Goal: Task Accomplishment & Management: Complete application form

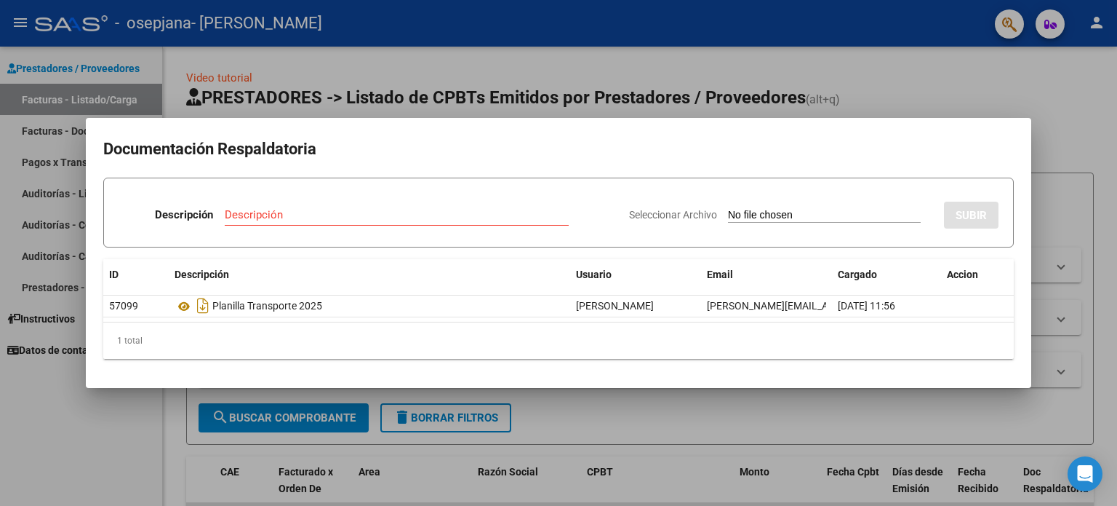
scroll to position [0, 116]
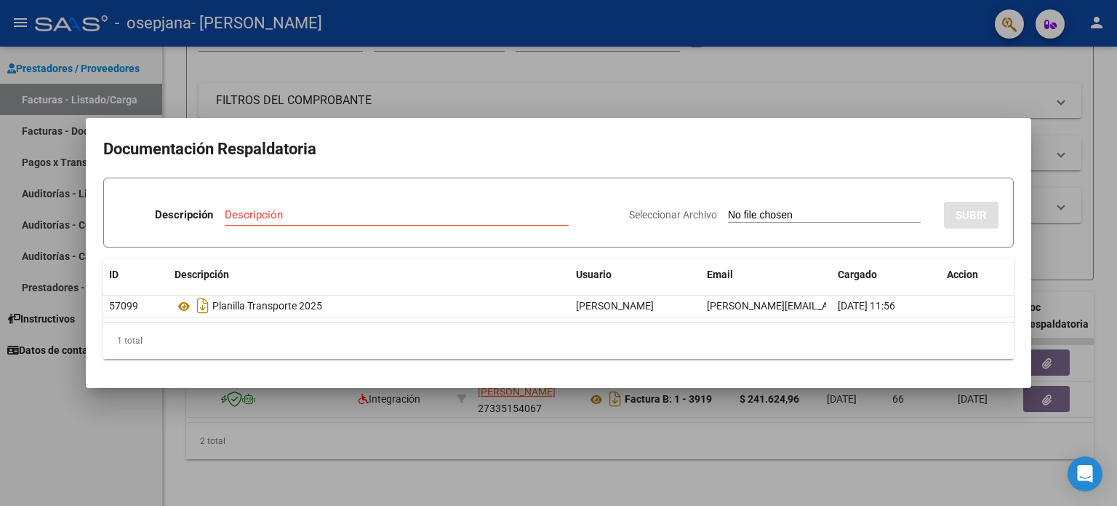
click at [522, 67] on div at bounding box center [558, 253] width 1117 height 506
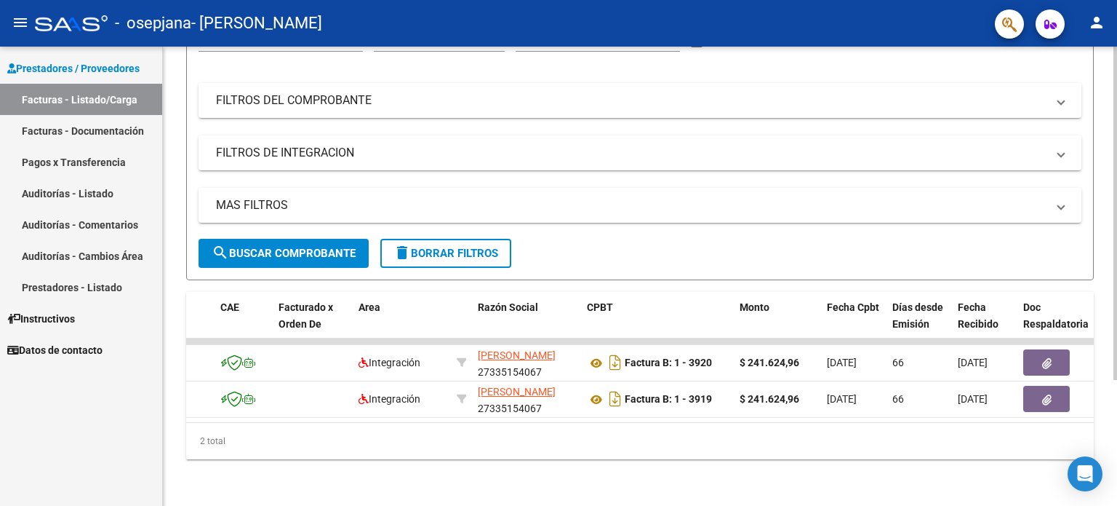
scroll to position [0, 0]
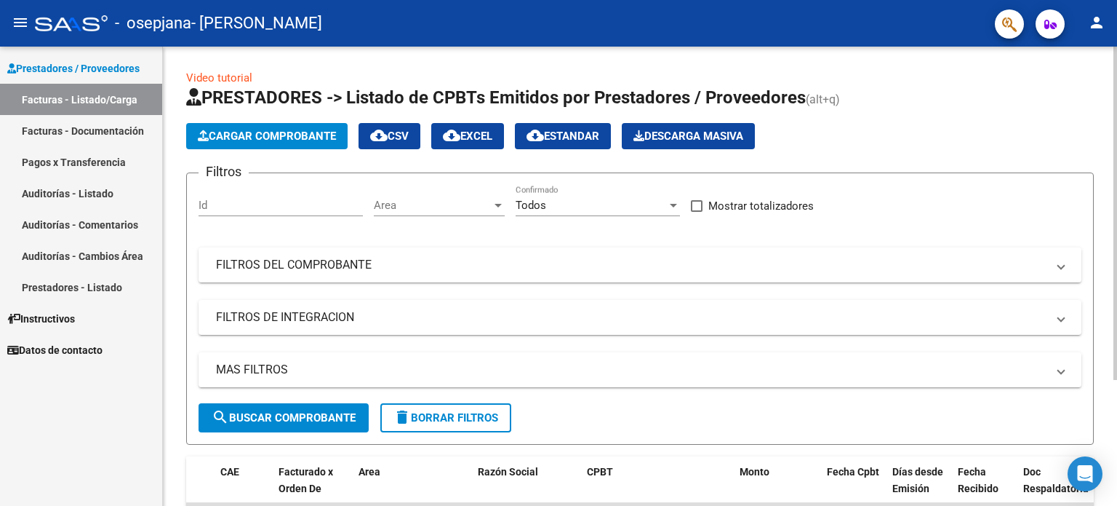
click at [1116, 111] on div at bounding box center [1116, 276] width 4 height 459
click at [279, 130] on span "Cargar Comprobante" at bounding box center [267, 135] width 138 height 13
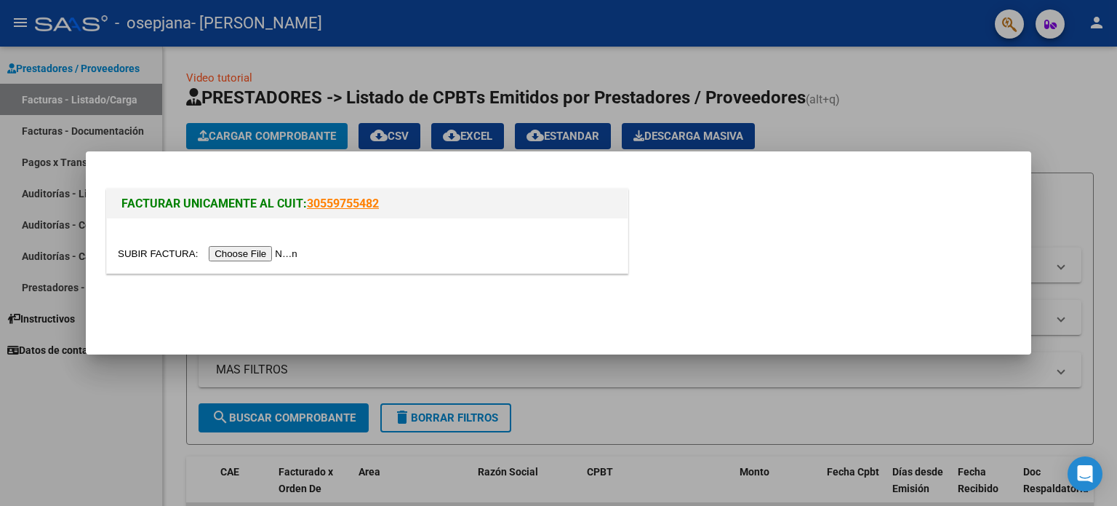
click at [277, 255] on input "file" at bounding box center [210, 253] width 184 height 15
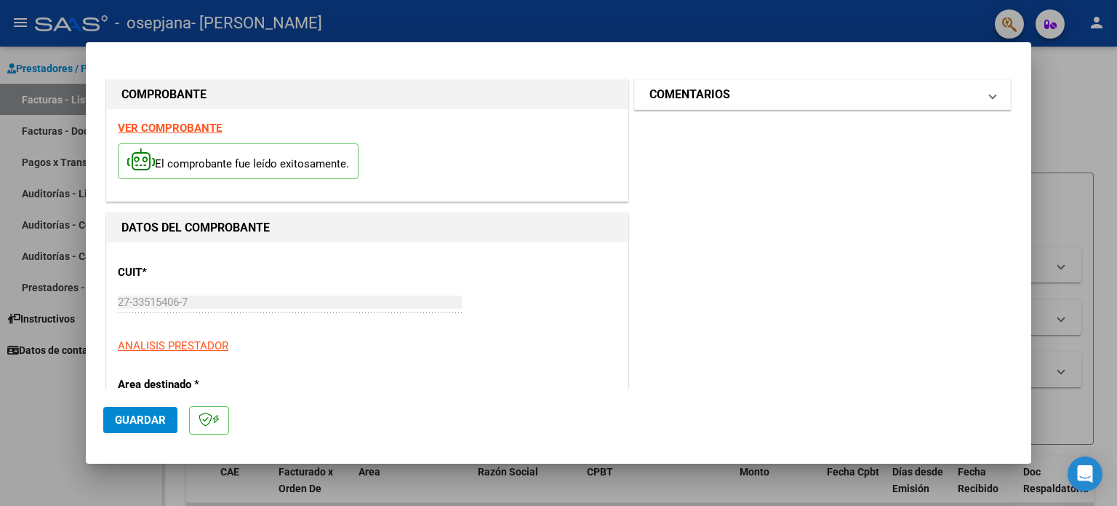
click at [705, 105] on mat-expansion-panel-header "COMENTARIOS" at bounding box center [822, 94] width 375 height 29
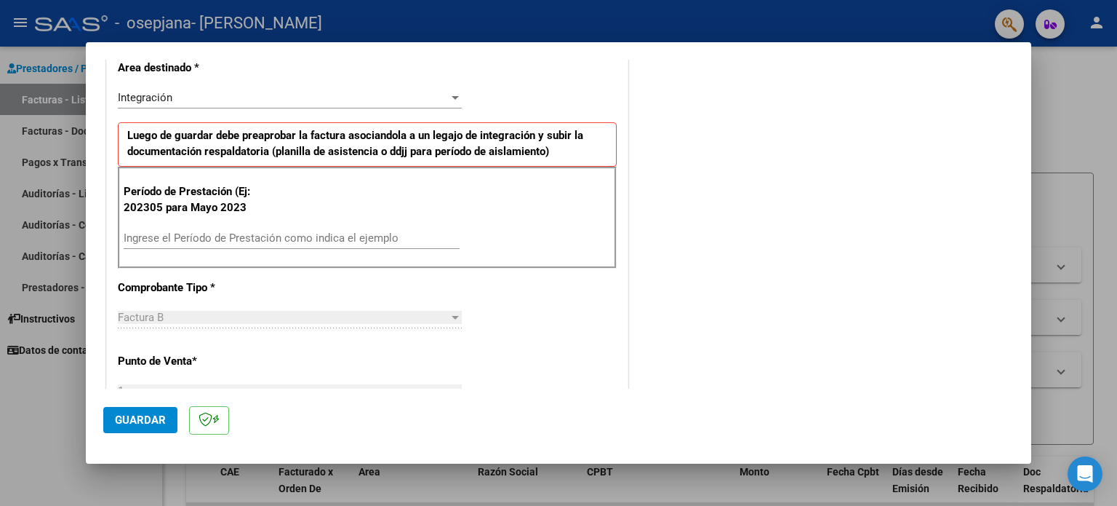
scroll to position [346, 0]
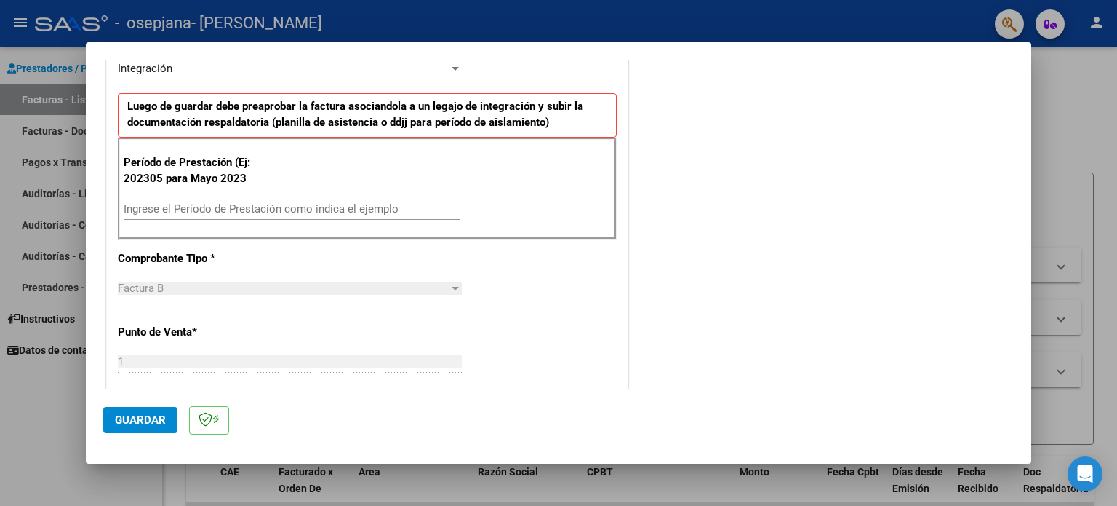
click at [268, 206] on input "Ingrese el Período de Prestación como indica el ejemplo" at bounding box center [292, 208] width 336 height 13
type input "202506"
click at [270, 282] on div "Factura B" at bounding box center [283, 288] width 331 height 13
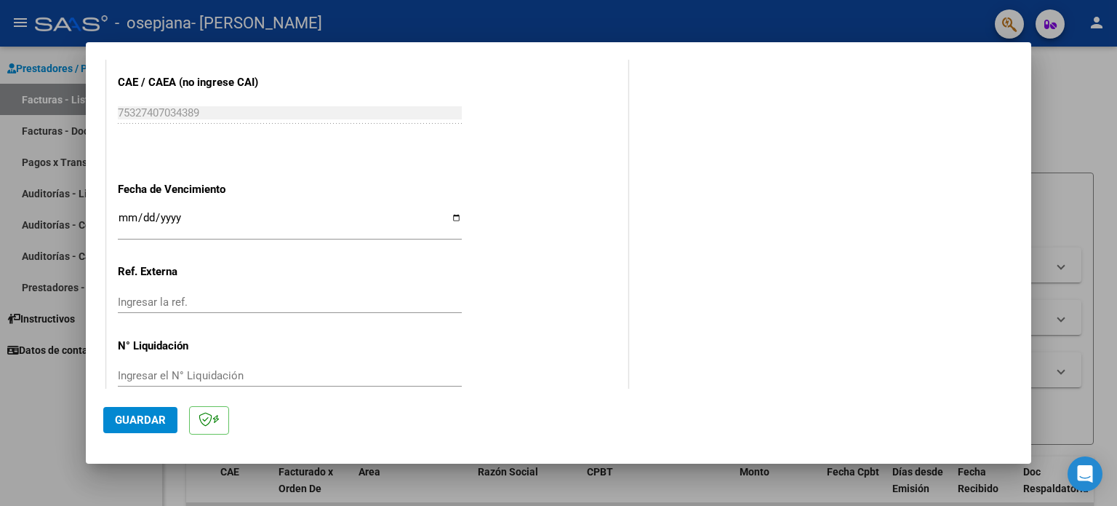
scroll to position [922, 0]
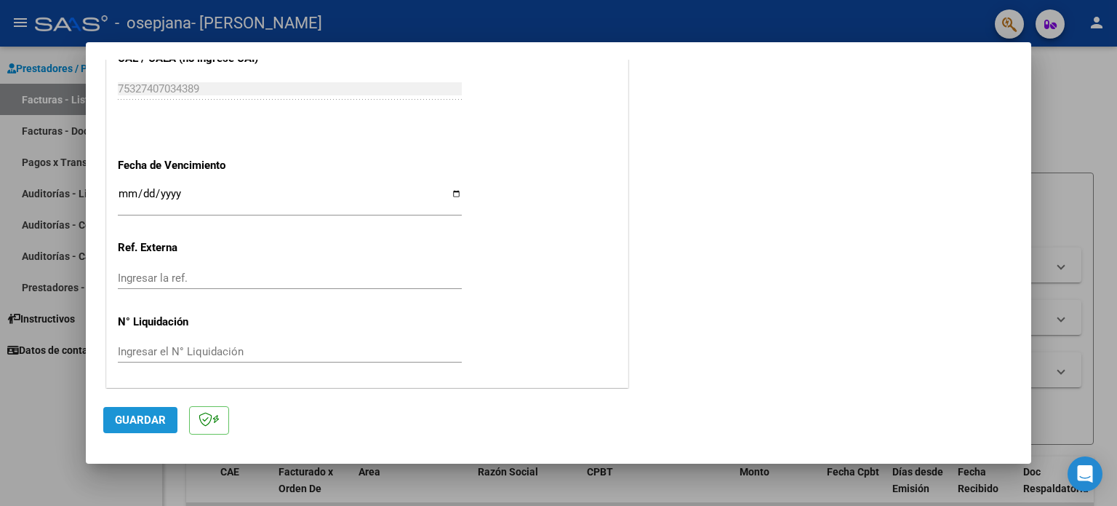
click at [152, 423] on span "Guardar" at bounding box center [140, 419] width 51 height 13
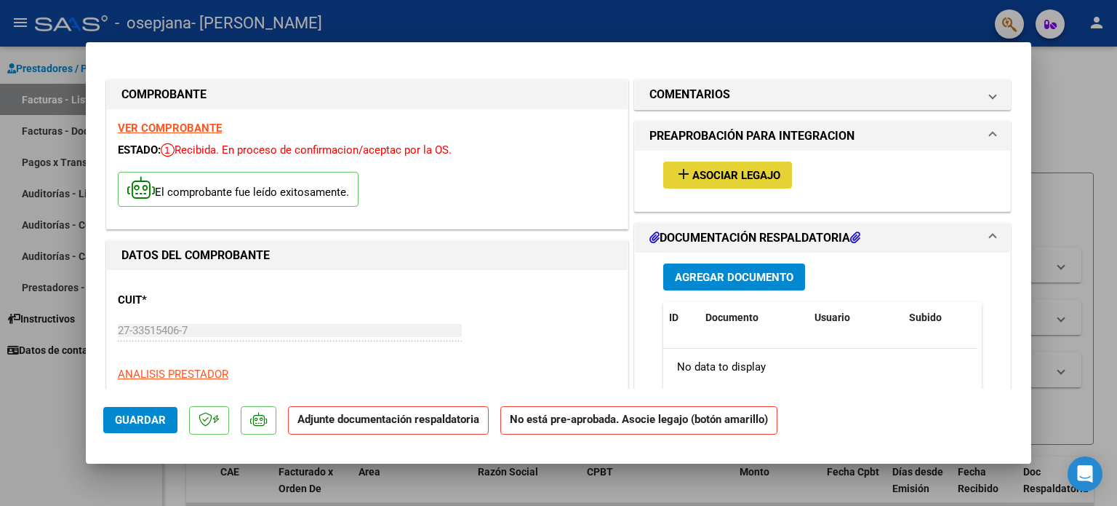
click at [693, 178] on span "Asociar Legajo" at bounding box center [737, 175] width 88 height 13
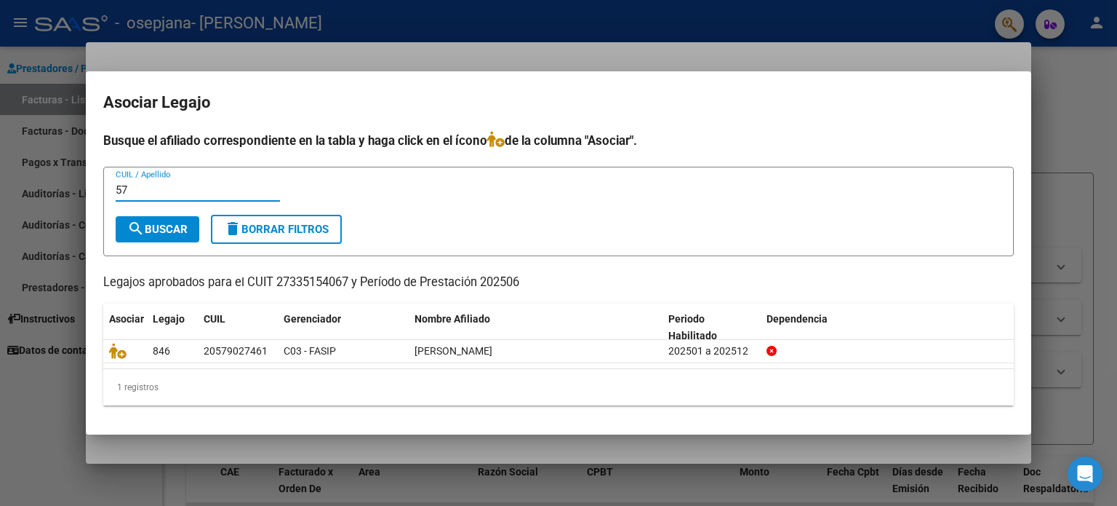
type input "5"
type input "t"
type input "[PERSON_NAME]"
click at [182, 231] on span "search Buscar" at bounding box center [157, 229] width 60 height 13
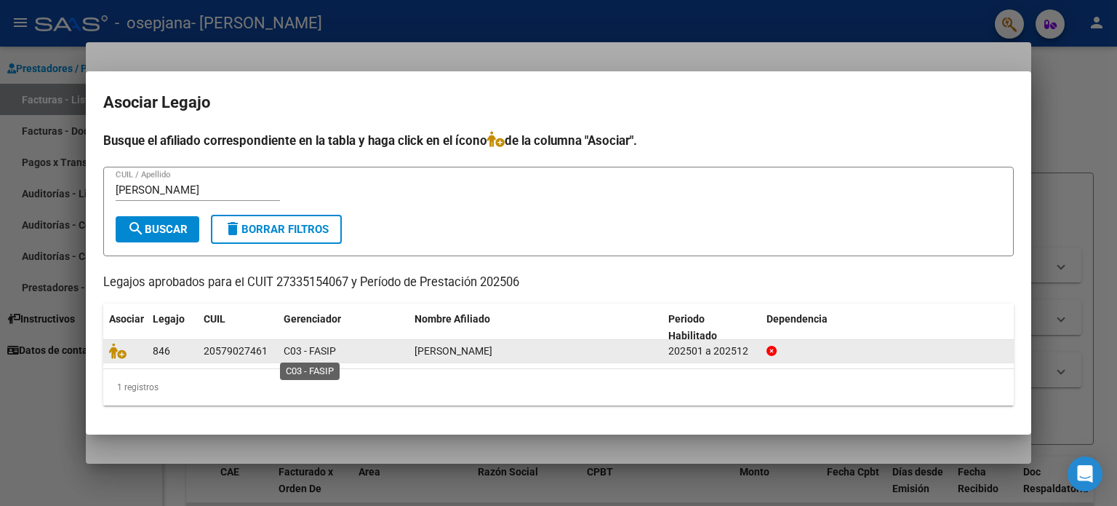
click at [319, 351] on span "C03 - FASIP" at bounding box center [310, 351] width 52 height 12
click at [599, 353] on div "[PERSON_NAME]" at bounding box center [536, 351] width 242 height 17
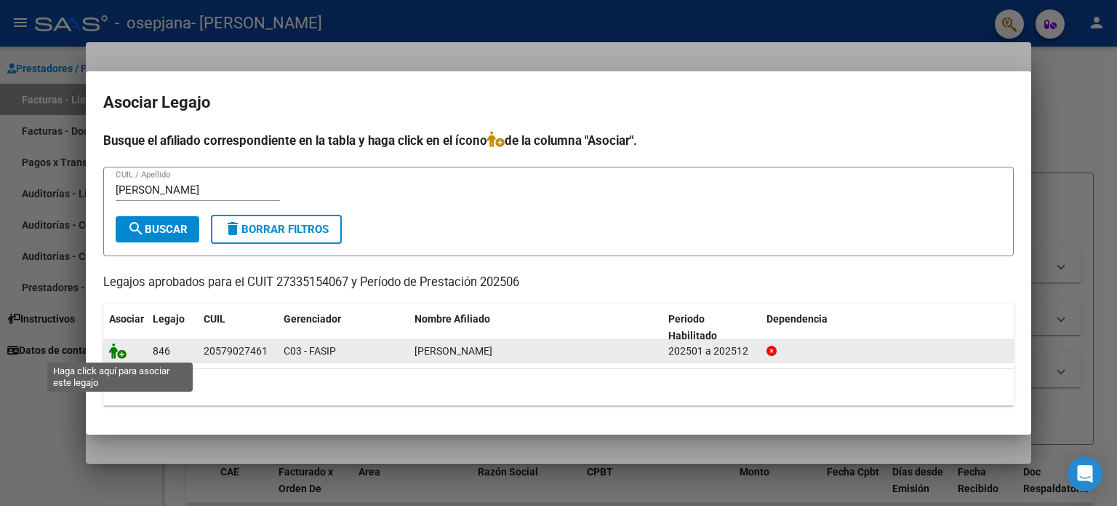
click at [122, 351] on icon at bounding box center [117, 351] width 17 height 16
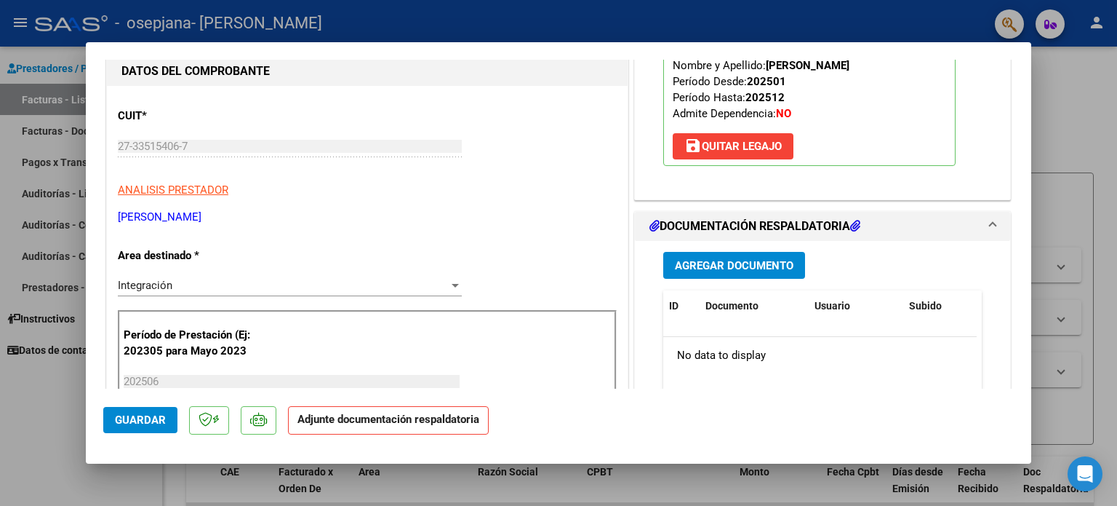
scroll to position [213, 0]
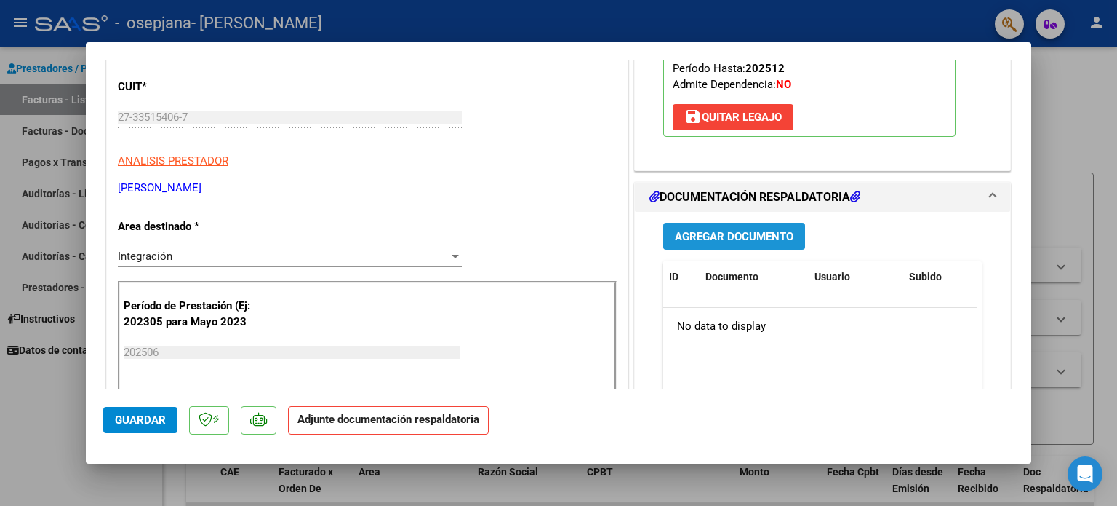
click at [716, 236] on span "Agregar Documento" at bounding box center [734, 236] width 119 height 13
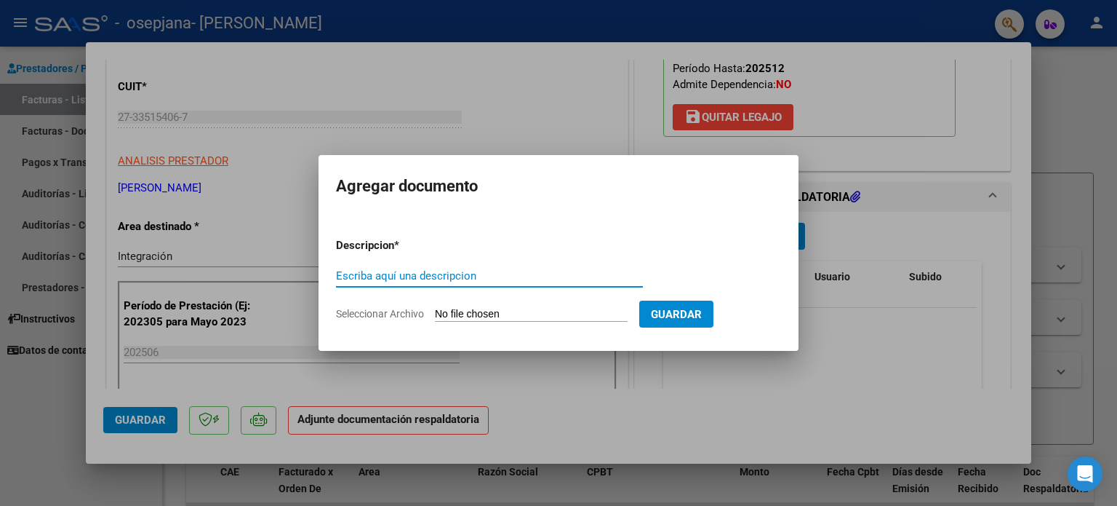
click at [477, 278] on input "Escriba aquí una descripcion" at bounding box center [489, 275] width 307 height 13
type input "PLANILLA DE ASISTENCIA"
drag, startPoint x: 599, startPoint y: 311, endPoint x: 375, endPoint y: 316, distance: 224.1
click at [0, 0] on label "Seleccionar Archivo" at bounding box center [0, 0] width 0 height 0
click at [435, 316] on input "Seleccionar Archivo" at bounding box center [531, 315] width 193 height 14
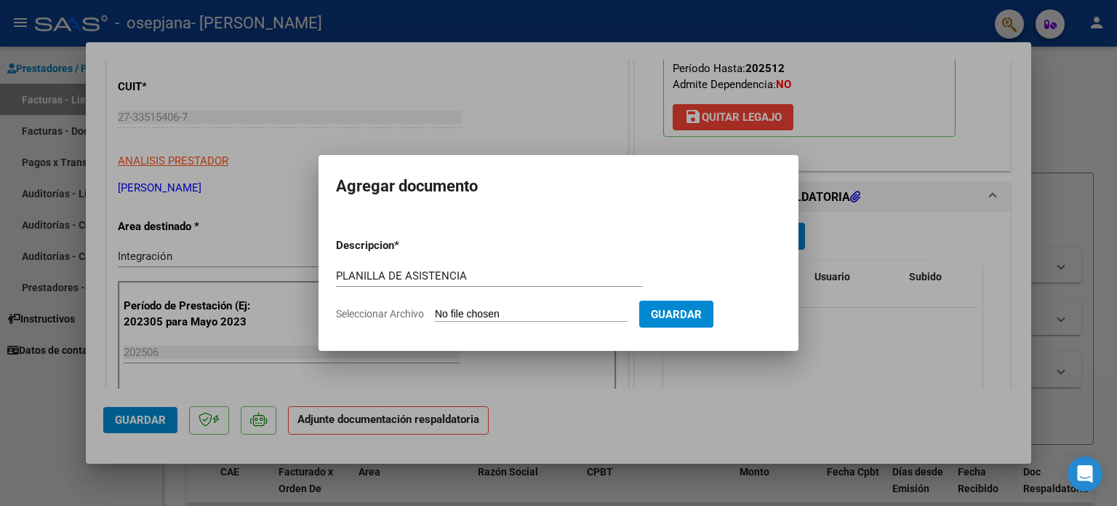
type input "C:\fakepath\planilla [PERSON_NAME] [DATE].pdf"
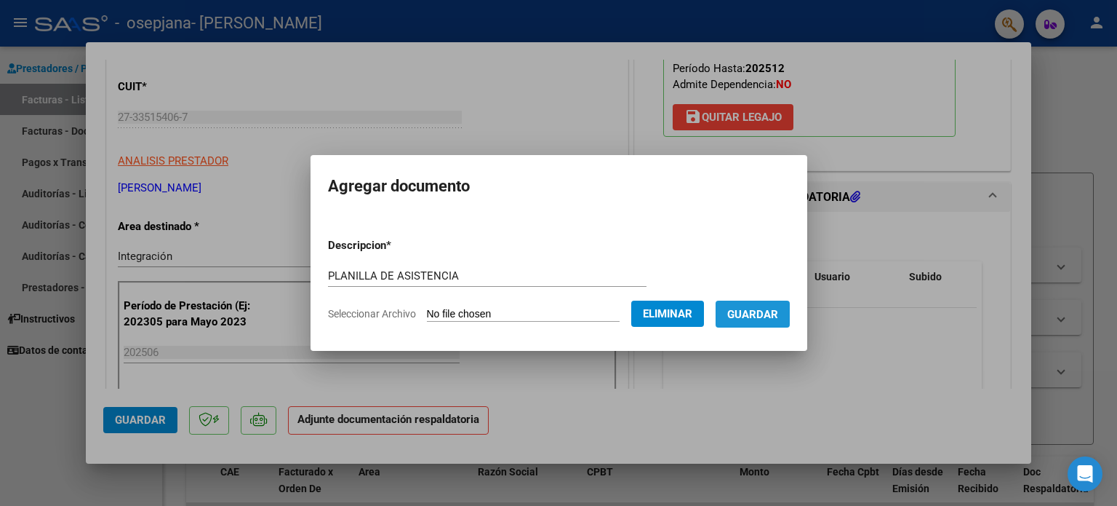
click at [771, 314] on span "Guardar" at bounding box center [752, 314] width 51 height 13
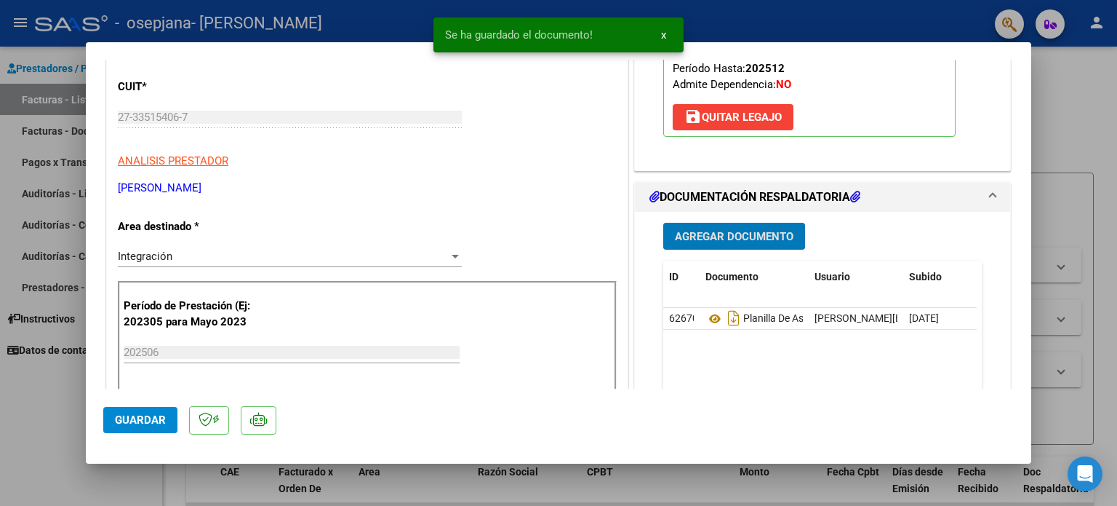
scroll to position [501, 0]
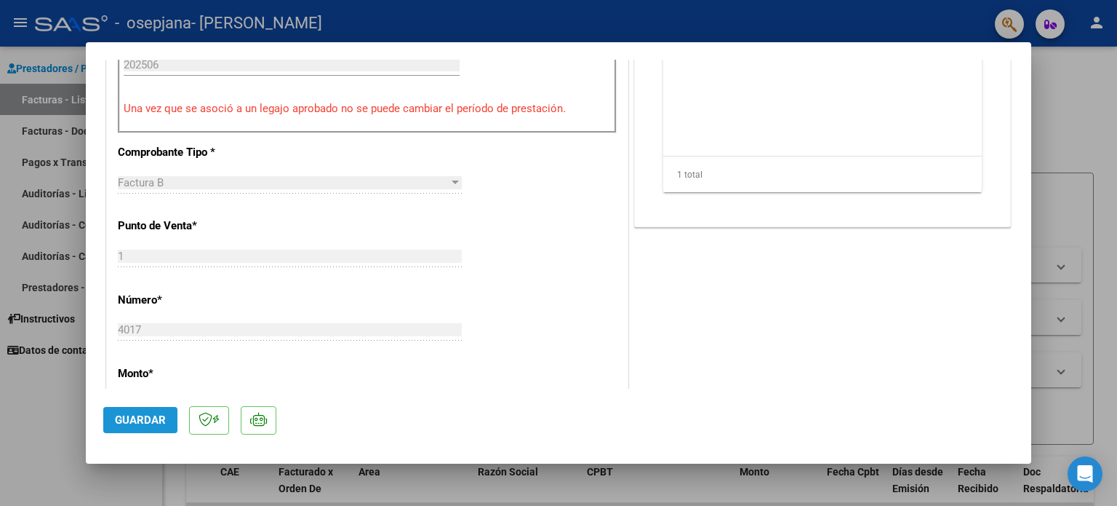
click at [147, 415] on span "Guardar" at bounding box center [140, 419] width 51 height 13
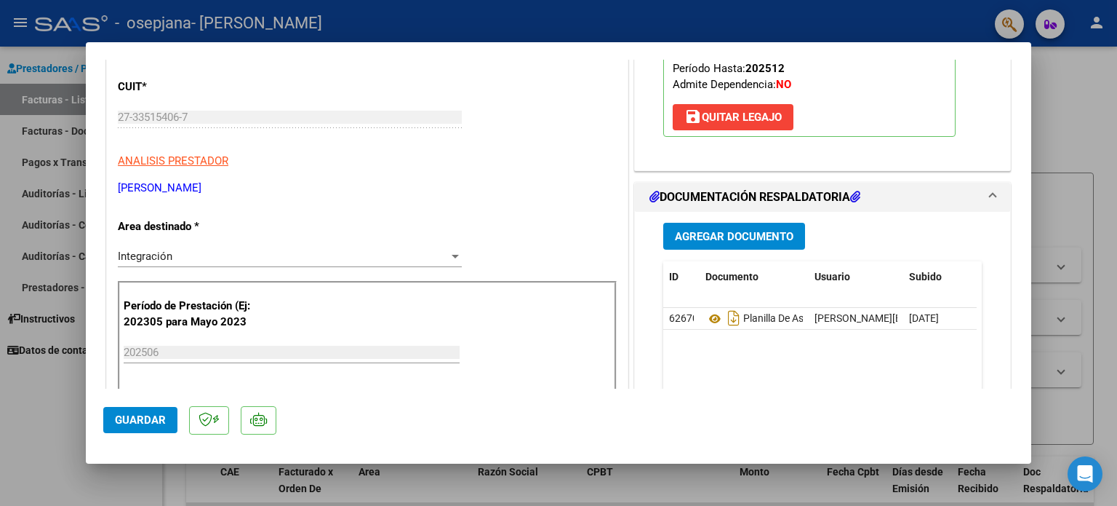
scroll to position [0, 0]
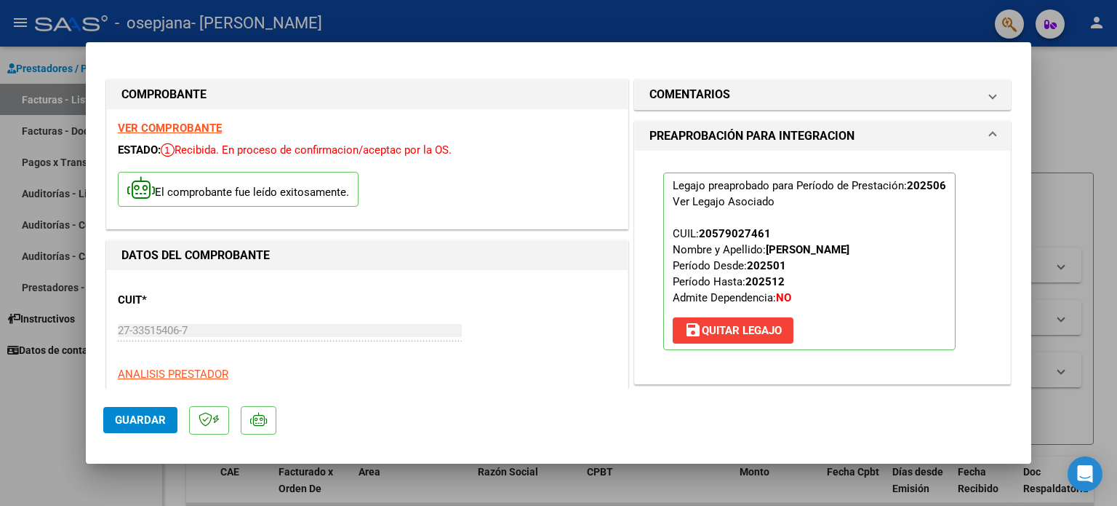
click at [35, 437] on div at bounding box center [558, 253] width 1117 height 506
type input "$ 0,00"
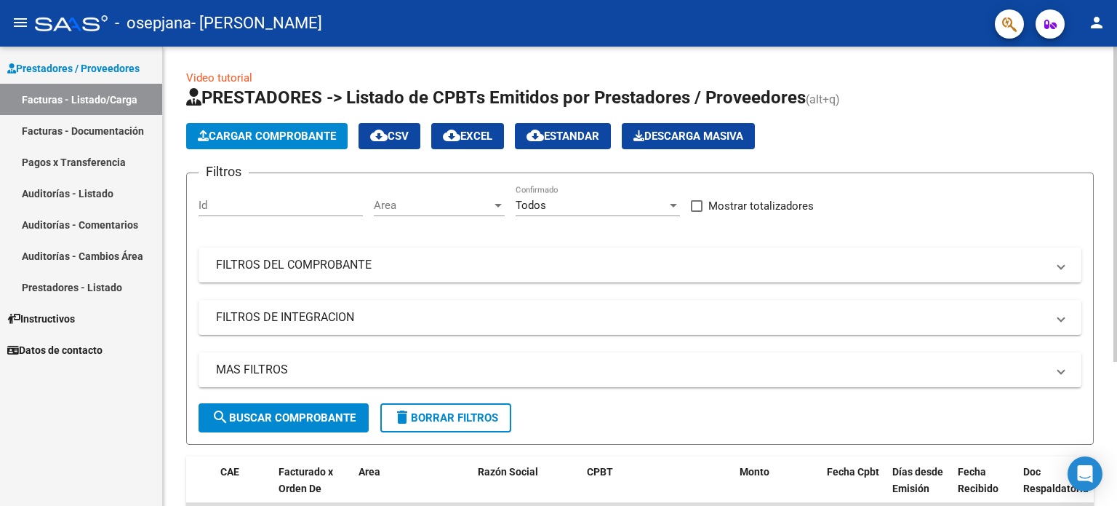
scroll to position [210, 0]
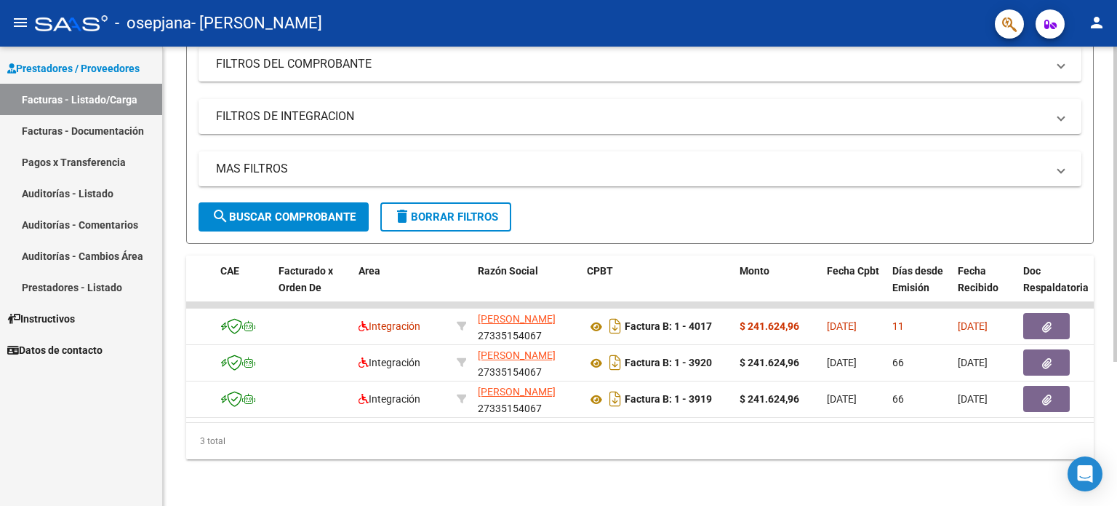
click at [1117, 378] on div at bounding box center [1116, 276] width 4 height 459
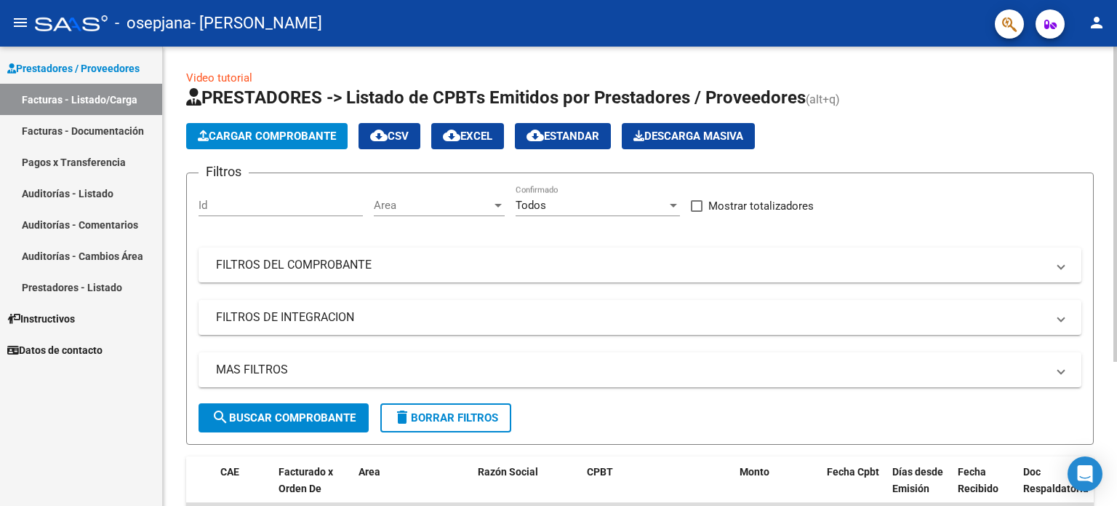
click at [1115, 78] on div at bounding box center [1116, 276] width 4 height 459
click at [274, 135] on span "Cargar Comprobante" at bounding box center [267, 135] width 138 height 13
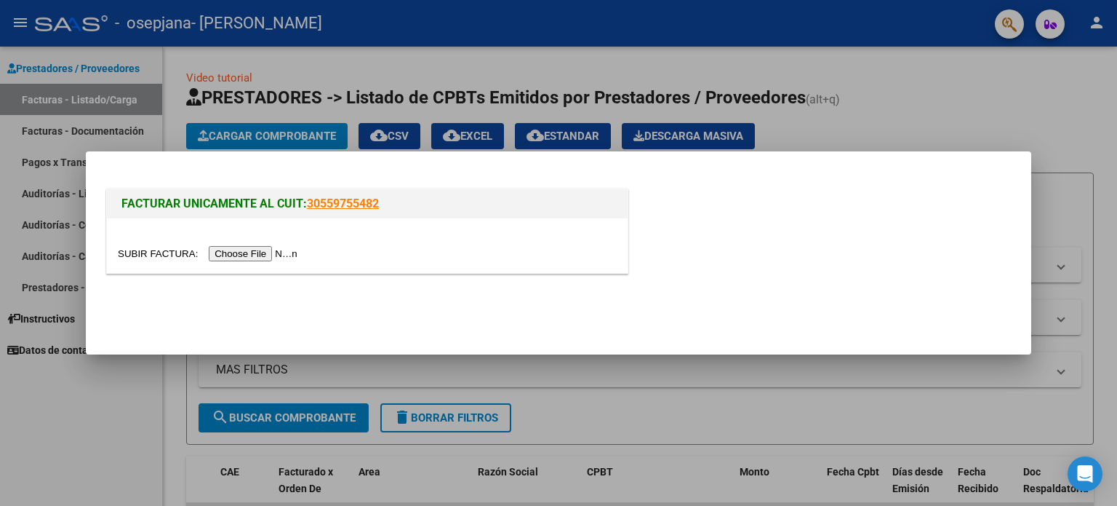
click at [276, 257] on input "file" at bounding box center [210, 253] width 184 height 15
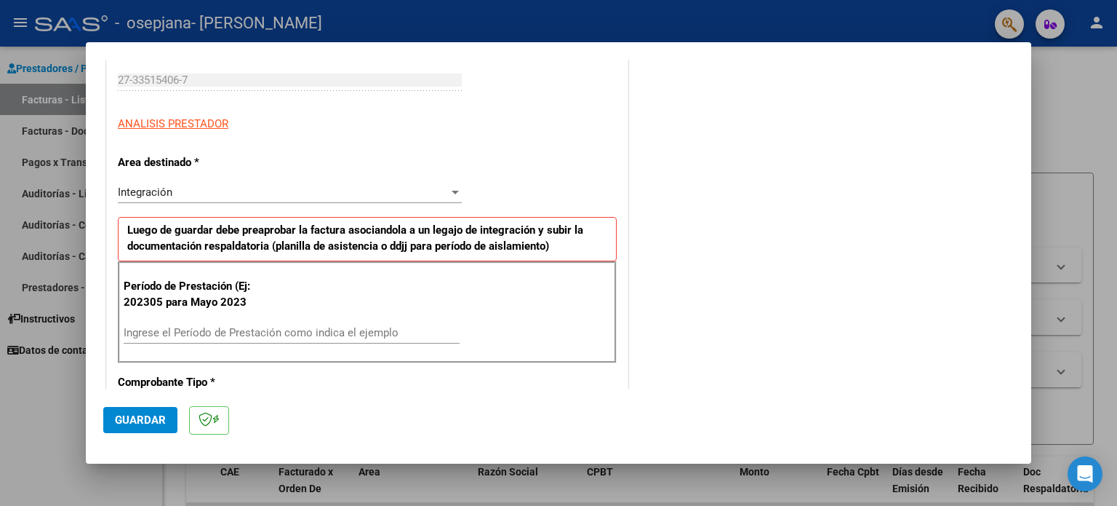
scroll to position [262, 0]
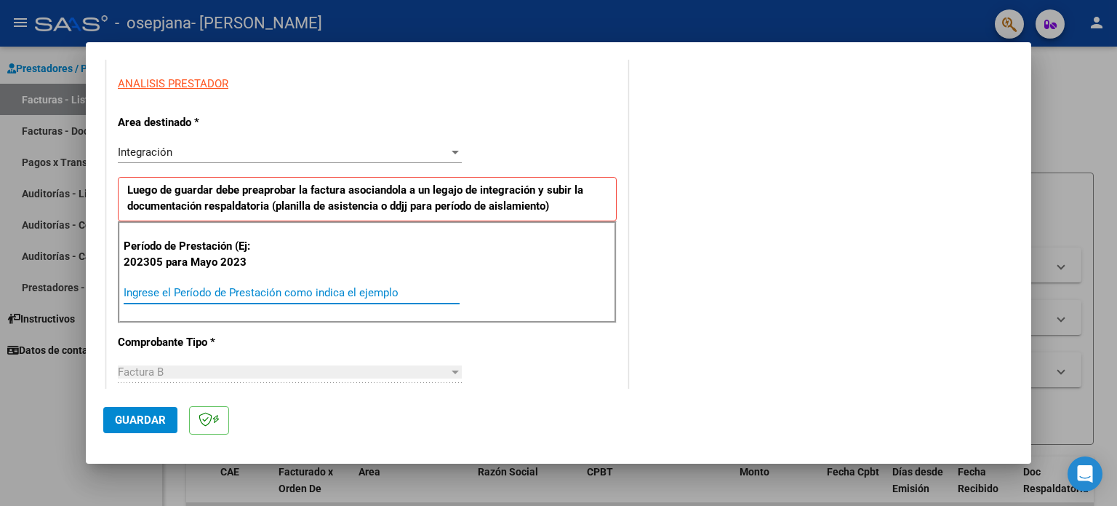
click at [247, 295] on input "Ingrese el Período de Prestación como indica el ejemplo" at bounding box center [292, 292] width 336 height 13
type input "202506"
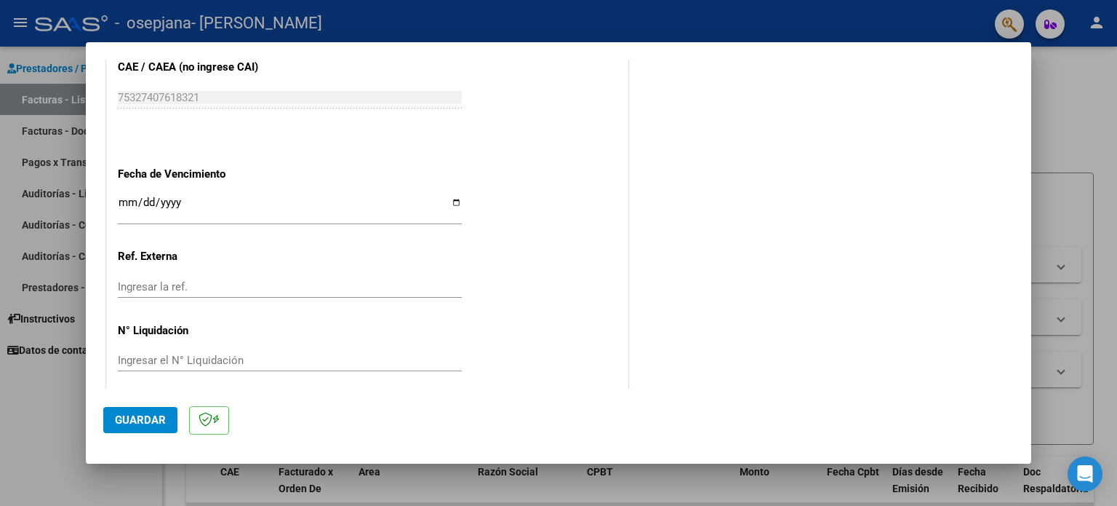
scroll to position [922, 0]
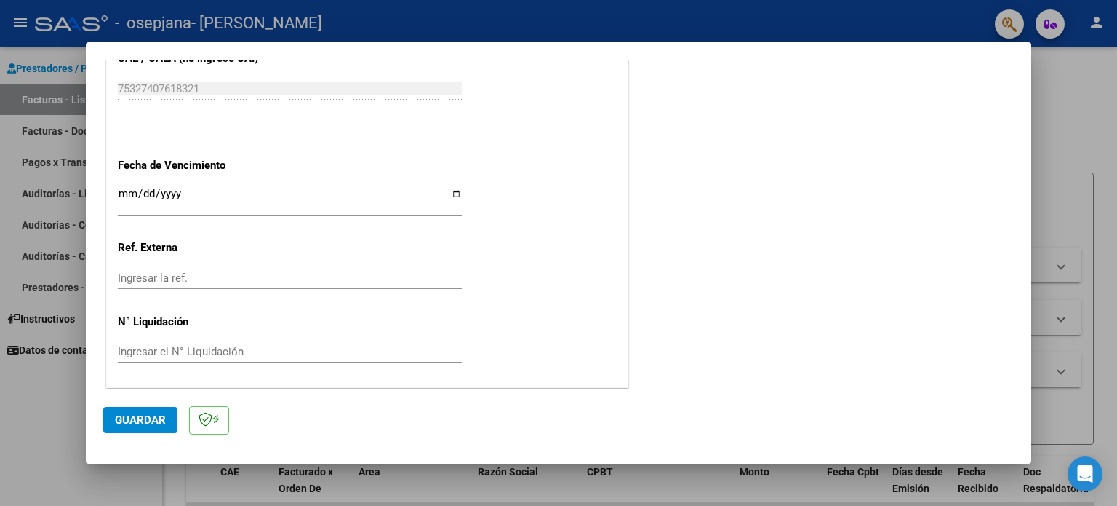
click at [163, 276] on input "Ingresar la ref." at bounding box center [290, 277] width 344 height 13
click at [154, 427] on button "Guardar" at bounding box center [140, 420] width 74 height 26
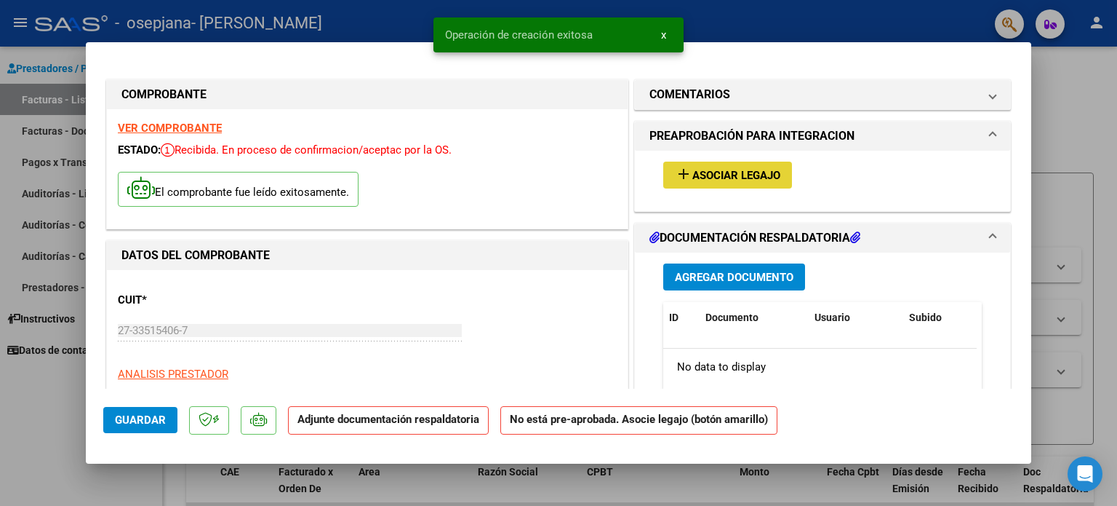
click at [701, 162] on button "add Asociar Legajo" at bounding box center [727, 175] width 129 height 27
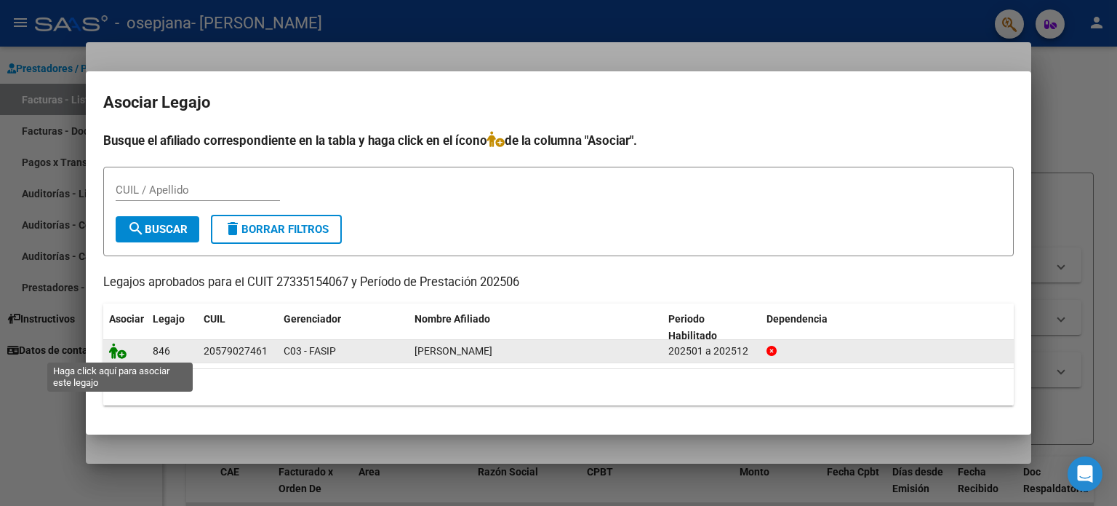
click at [113, 351] on icon at bounding box center [117, 351] width 17 height 16
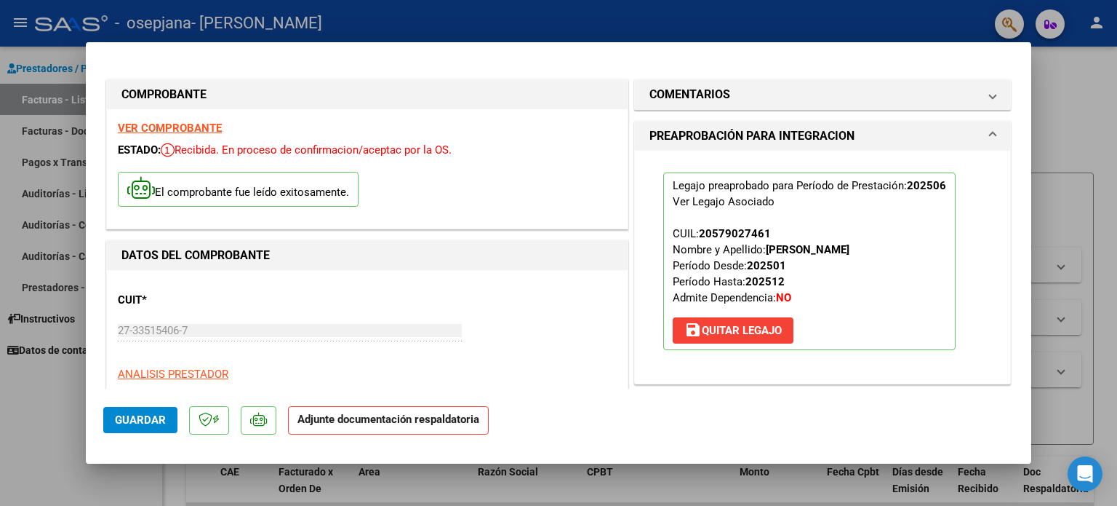
scroll to position [287, 0]
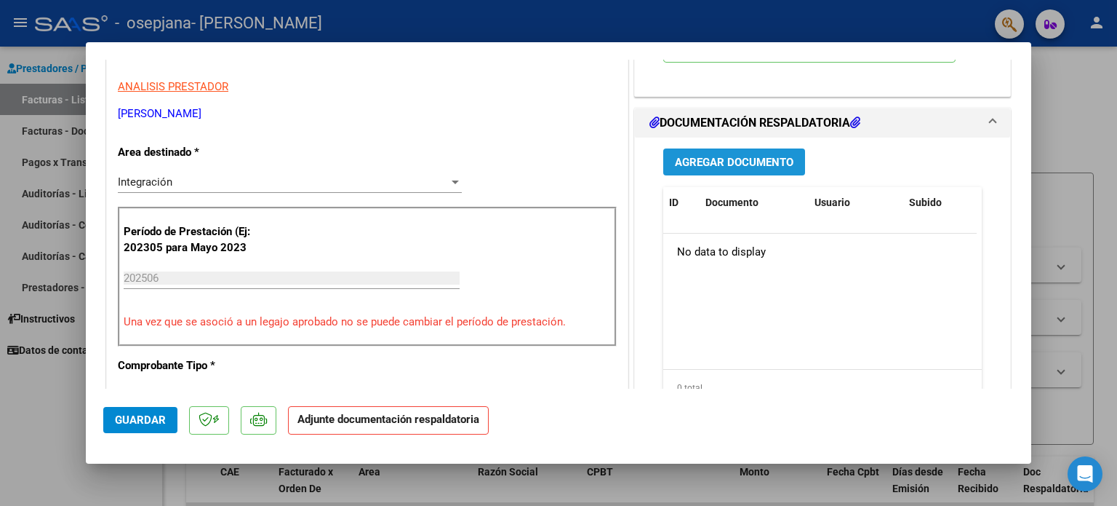
click at [723, 164] on span "Agregar Documento" at bounding box center [734, 162] width 119 height 13
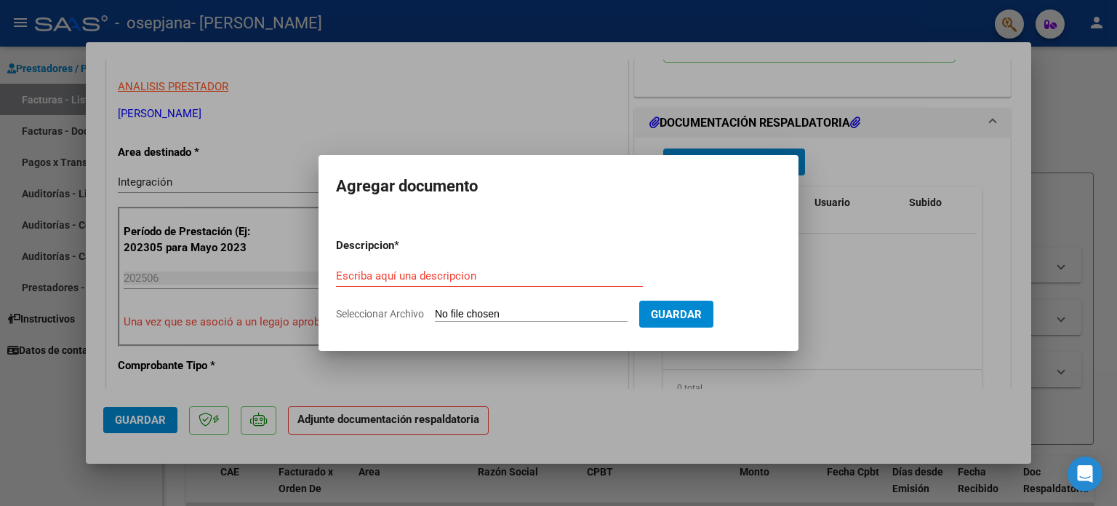
click at [461, 316] on input "Seleccionar Archivo" at bounding box center [531, 315] width 193 height 14
type input "C:\fakepath\planilla [PERSON_NAME] [DATE].pdf"
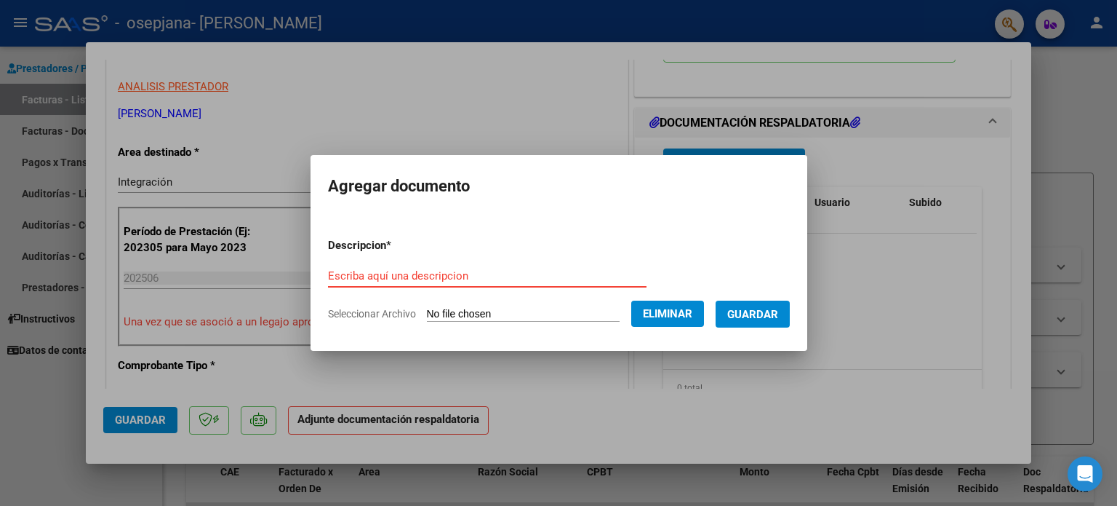
click at [573, 272] on input "Escriba aquí una descripcion" at bounding box center [487, 275] width 319 height 13
type input "PLANILLA DE ASISTENCIA"
click at [770, 319] on span "Guardar" at bounding box center [752, 314] width 51 height 13
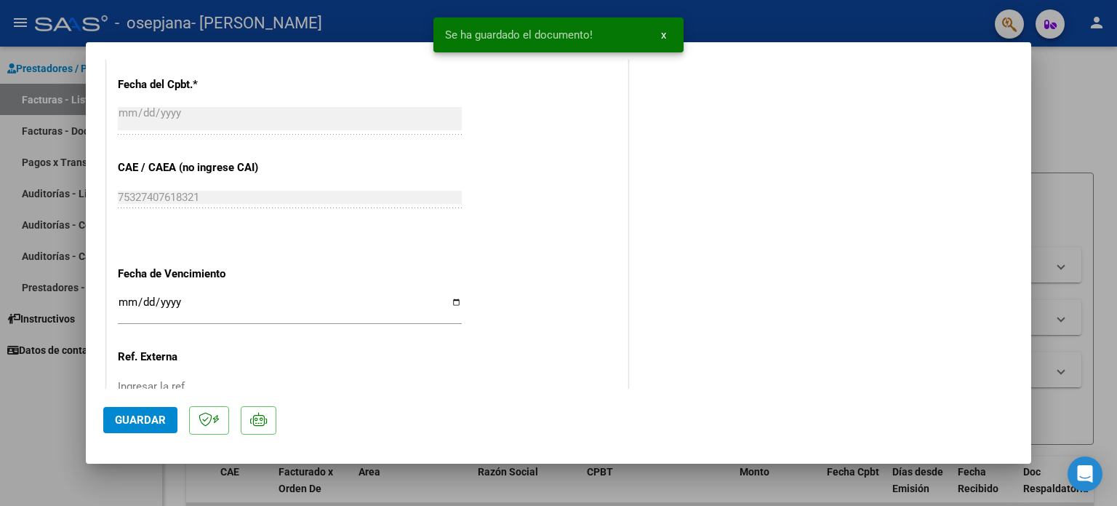
scroll to position [972, 0]
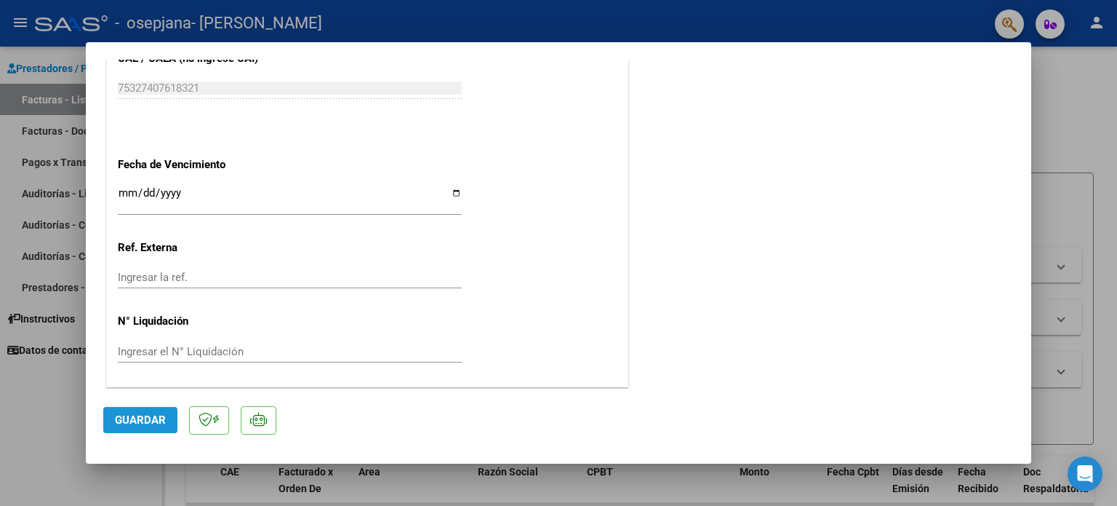
click at [148, 428] on button "Guardar" at bounding box center [140, 420] width 74 height 26
click at [62, 424] on div at bounding box center [558, 253] width 1117 height 506
type input "$ 0,00"
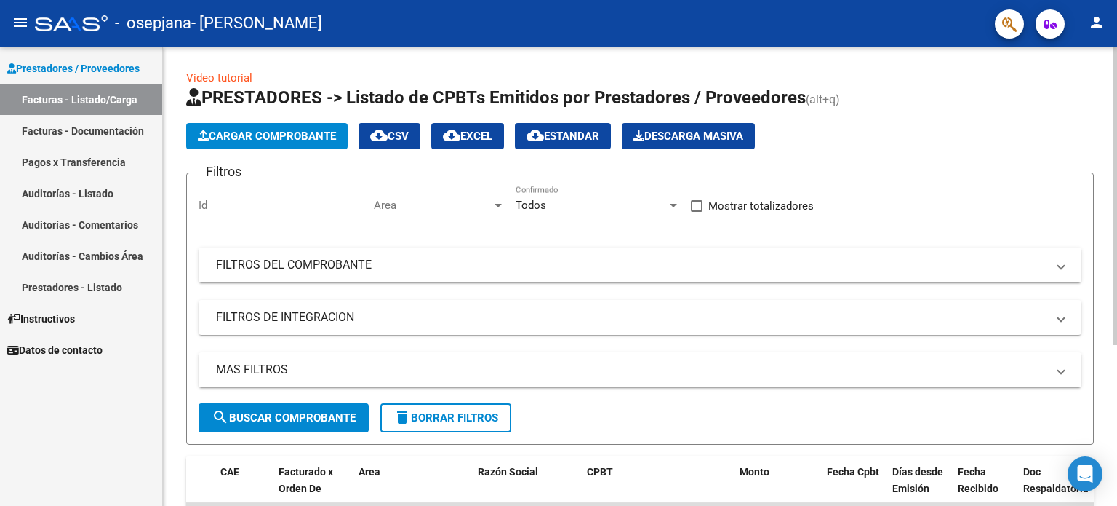
scroll to position [246, 0]
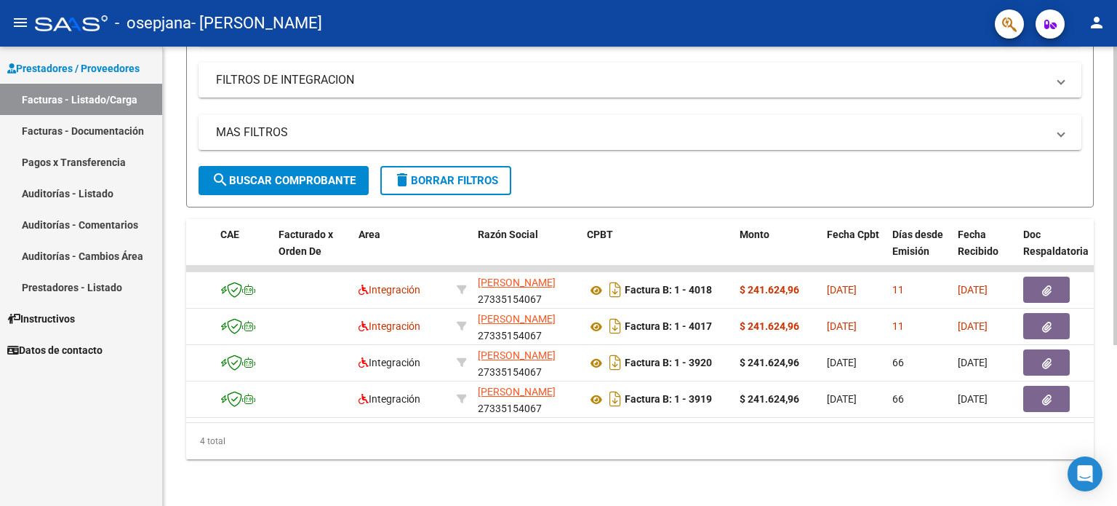
click at [1114, 449] on div at bounding box center [1116, 276] width 4 height 459
